Goal: Information Seeking & Learning: Learn about a topic

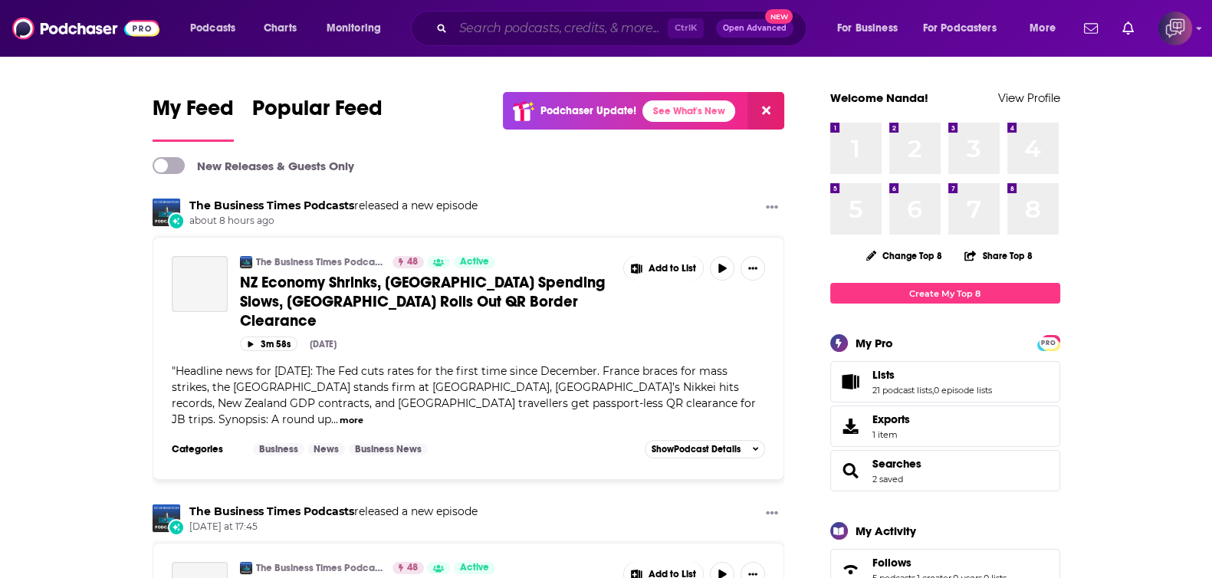
click at [491, 28] on input "Search podcasts, credits, & more..." at bounding box center [560, 28] width 215 height 25
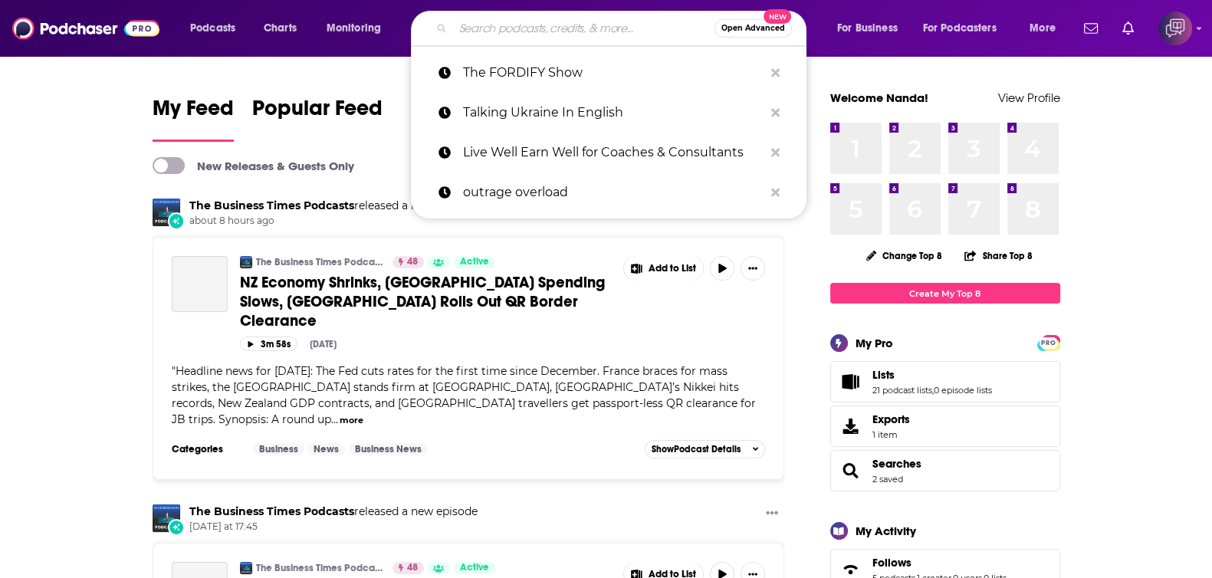
paste input "Date Yourself Instead"
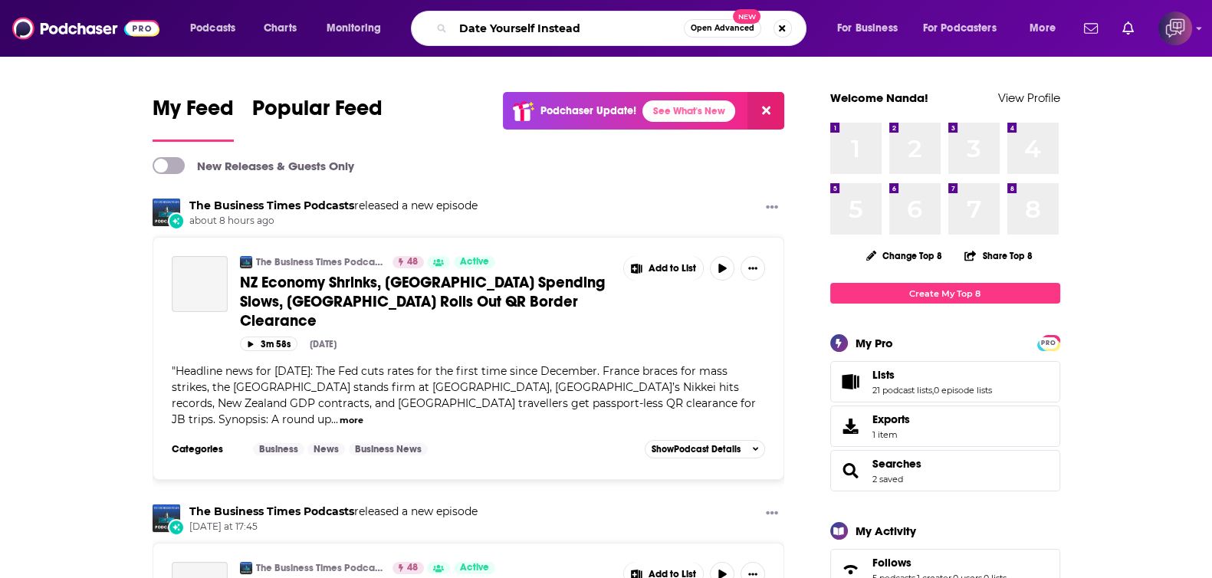
type input "Date Yourself Instead"
click at [715, 26] on span "Open Advanced" at bounding box center [723, 29] width 64 height 8
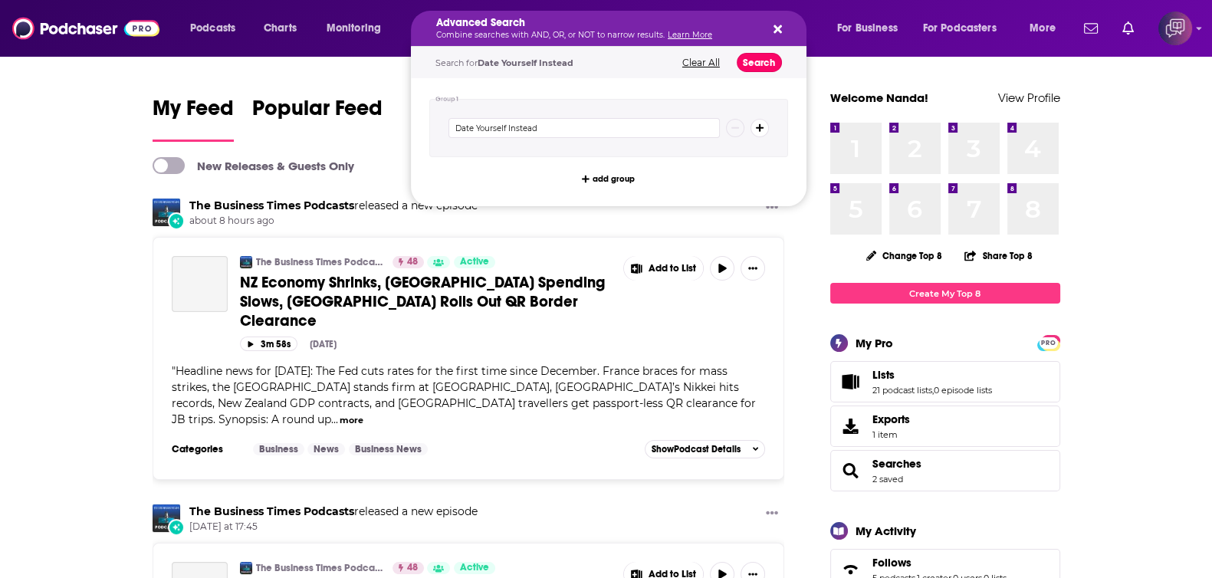
click at [751, 62] on button "Search" at bounding box center [759, 62] width 45 height 19
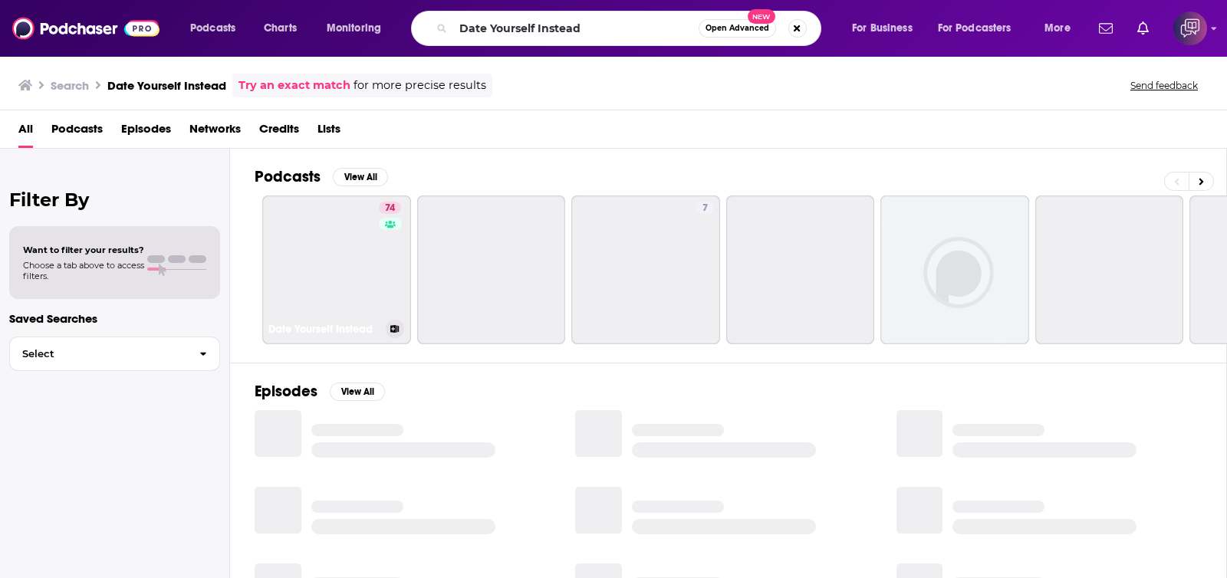
click at [360, 250] on link "74 Date Yourself Instead" at bounding box center [336, 270] width 149 height 149
